Goal: Task Accomplishment & Management: Use online tool/utility

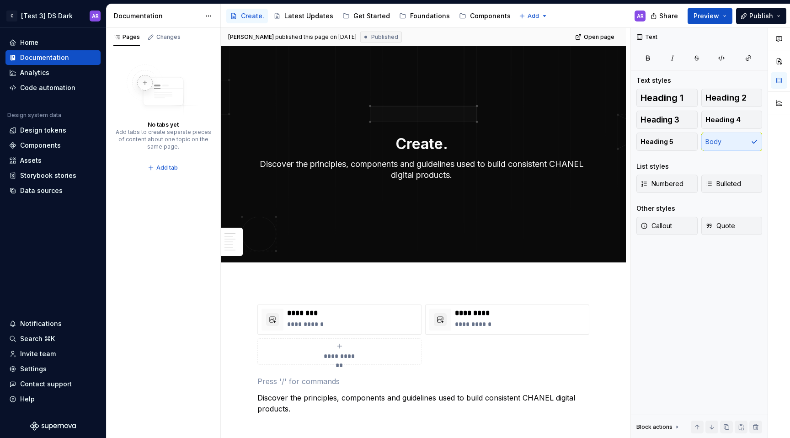
scroll to position [235, 0]
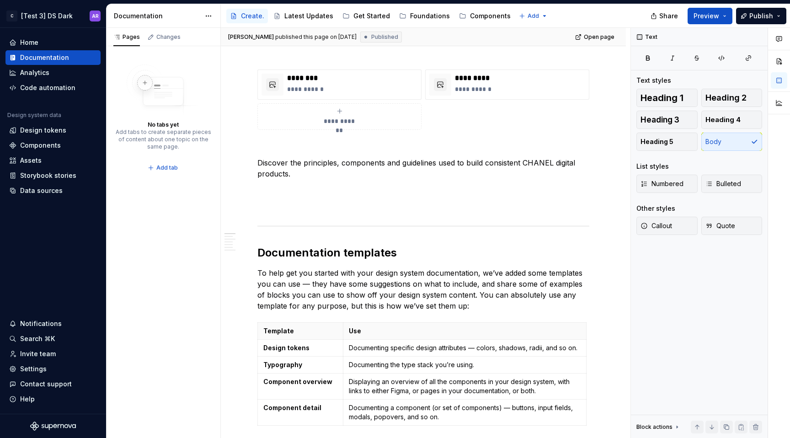
type textarea "*"
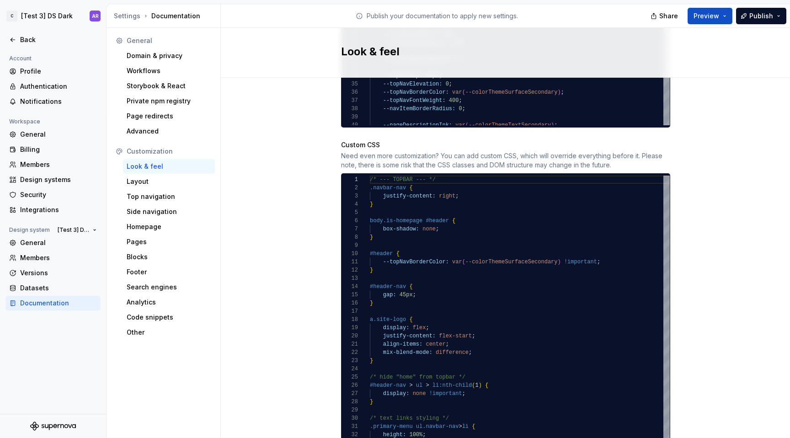
scroll to position [885, 0]
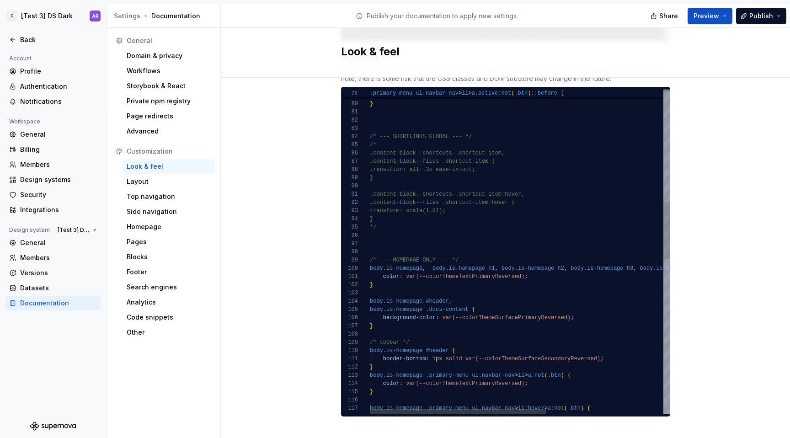
click at [387, 221] on div "/* --- SHORTLINKS GLOBAL --- */ /* .content-block--shortcuts .shortcut-item, .c…" at bounding box center [619, 374] width 498 height 1849
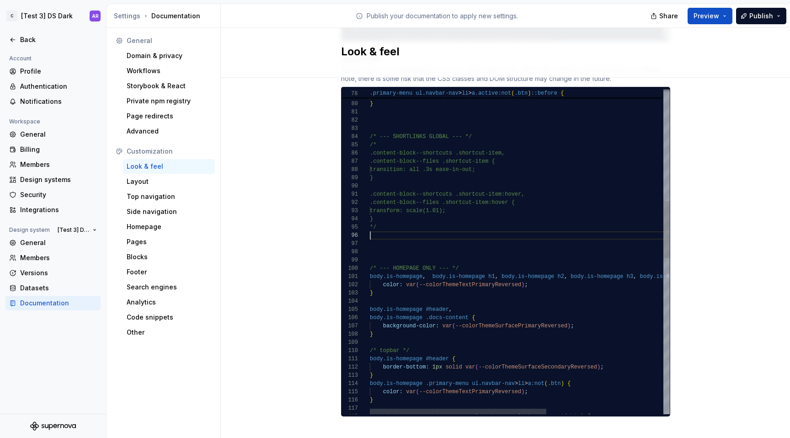
scroll to position [49, 0]
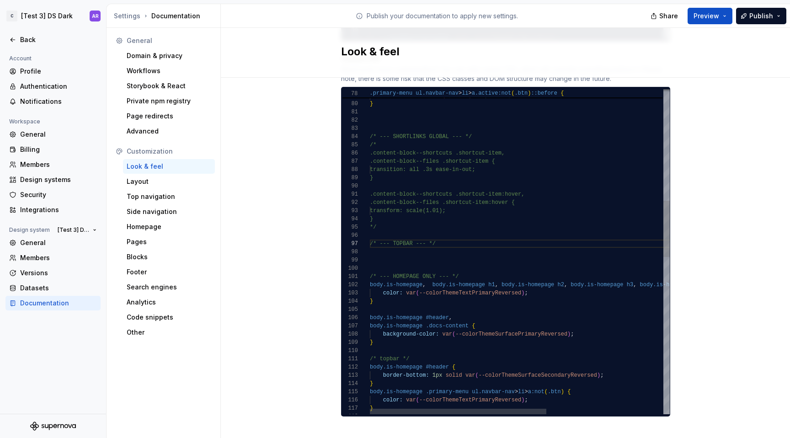
click at [401, 235] on div "/* --- SHORTLINKS GLOBAL --- */ /* .content-block--shortcuts .shortcut-item, .c…" at bounding box center [619, 382] width 498 height 1865
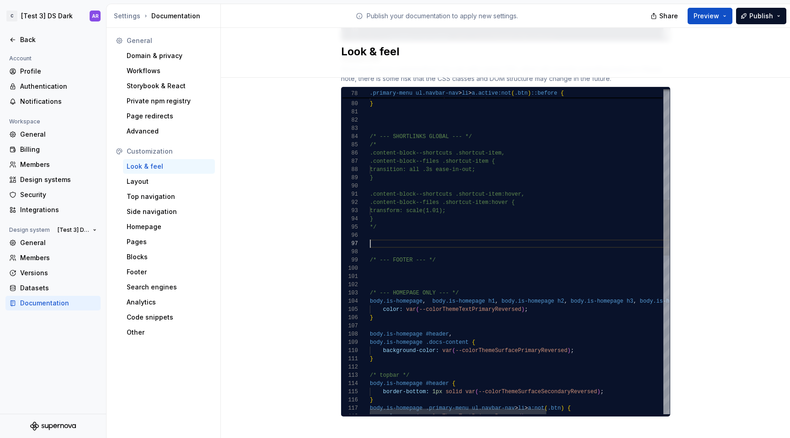
scroll to position [49, 66]
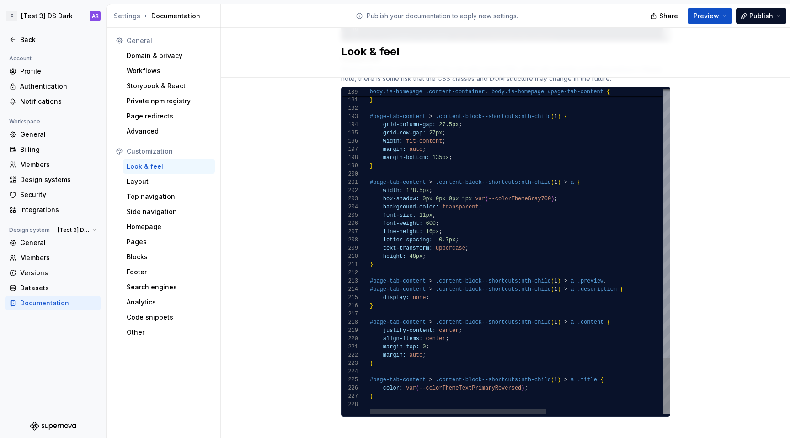
type textarea "**********"
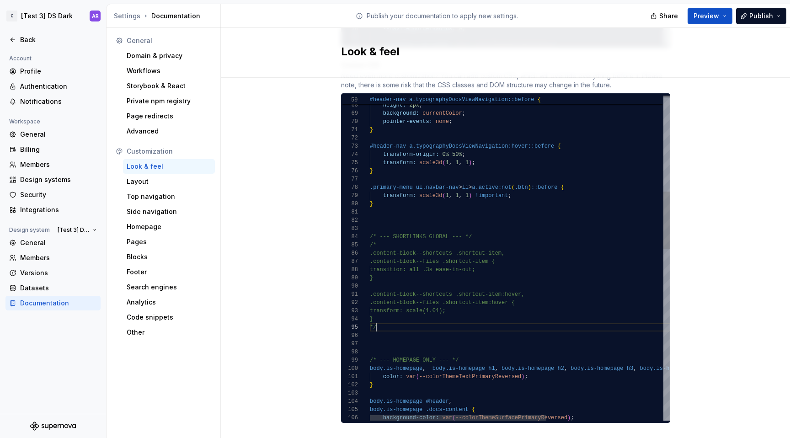
scroll to position [33, 6]
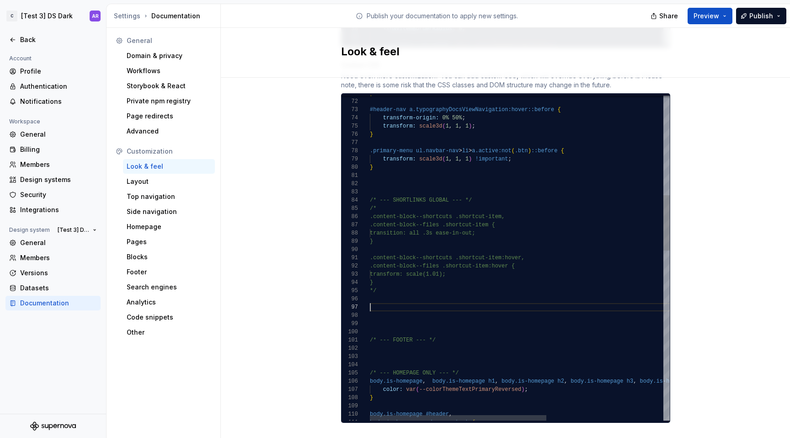
scroll to position [49, 66]
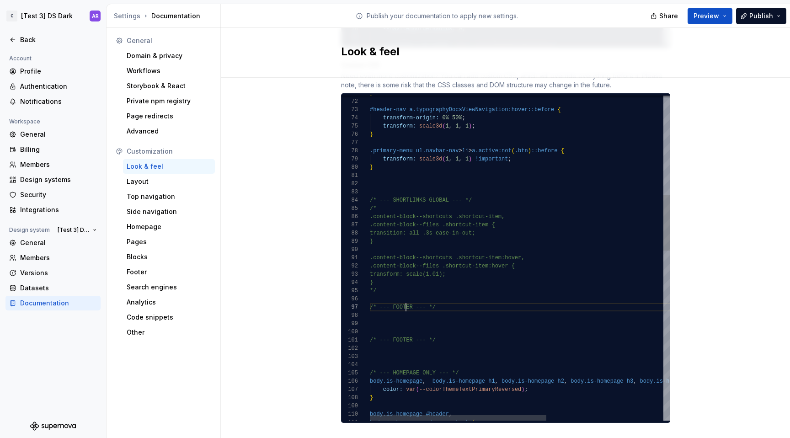
scroll to position [49, 43]
type textarea "**********"
